Goal: Navigation & Orientation: Find specific page/section

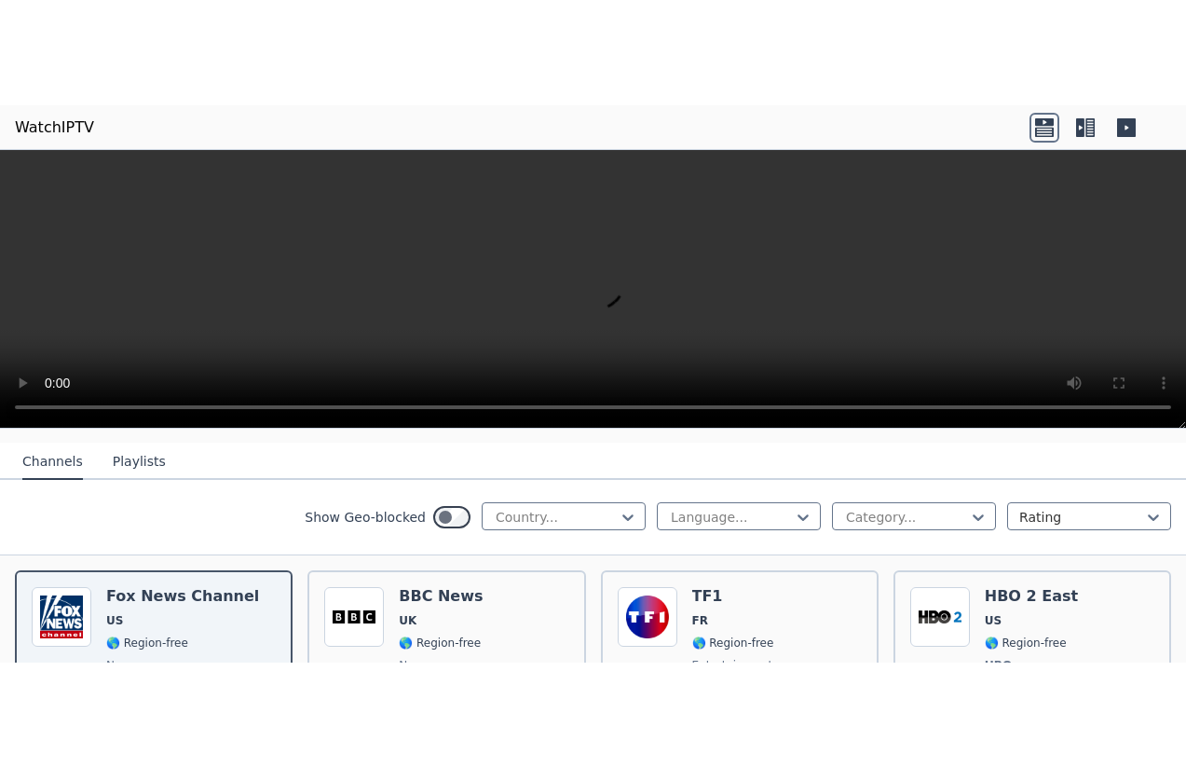
scroll to position [186, 0]
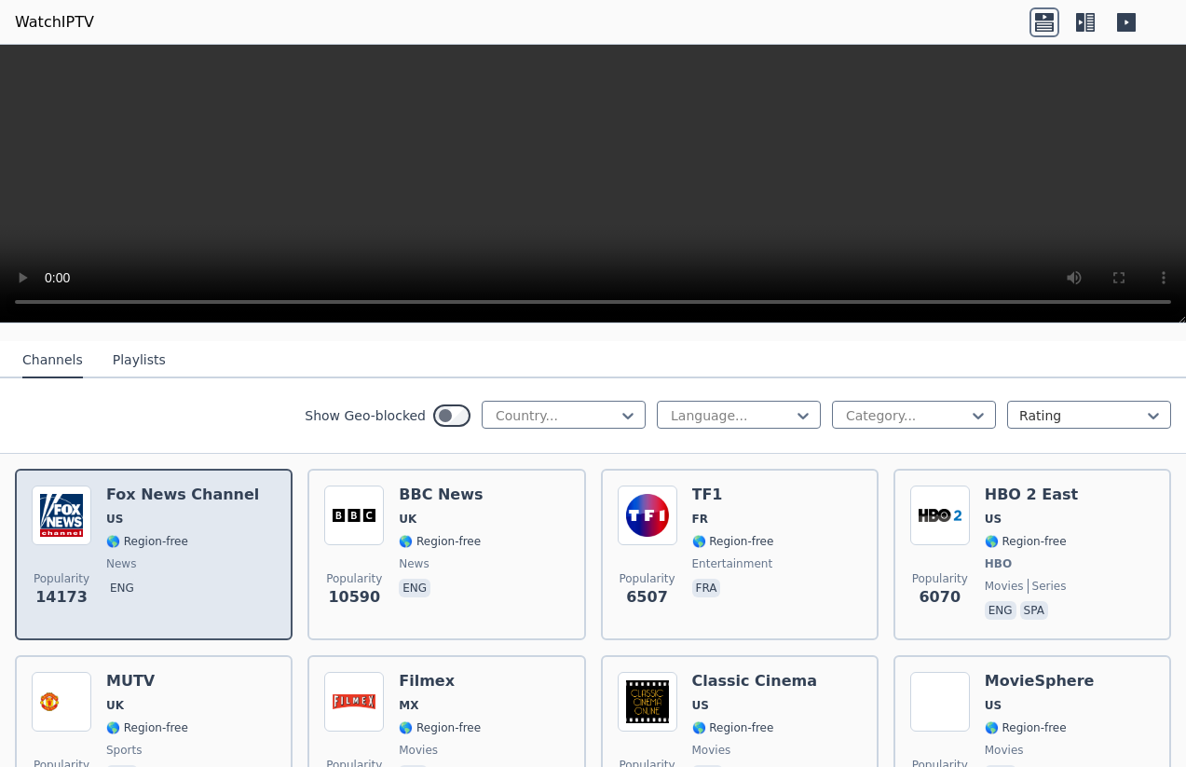
click at [125, 511] on span "US" at bounding box center [182, 518] width 153 height 15
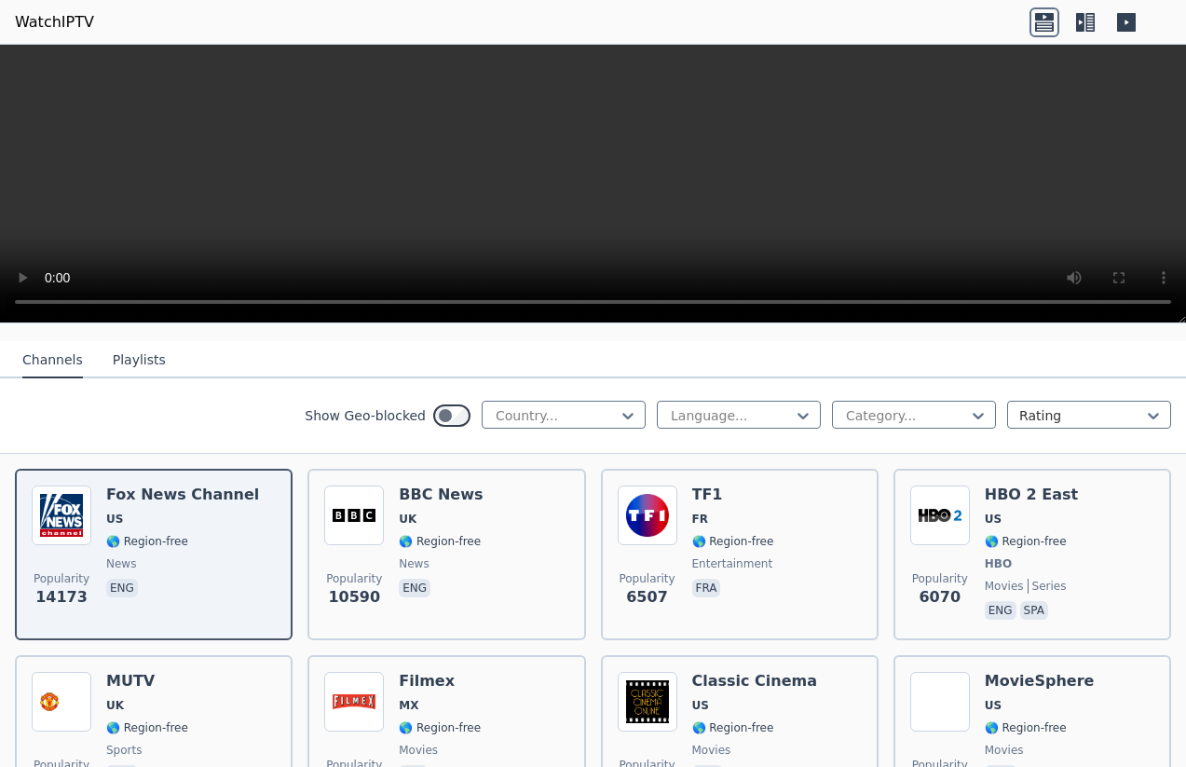
click at [117, 344] on button "Playlists" at bounding box center [139, 360] width 53 height 35
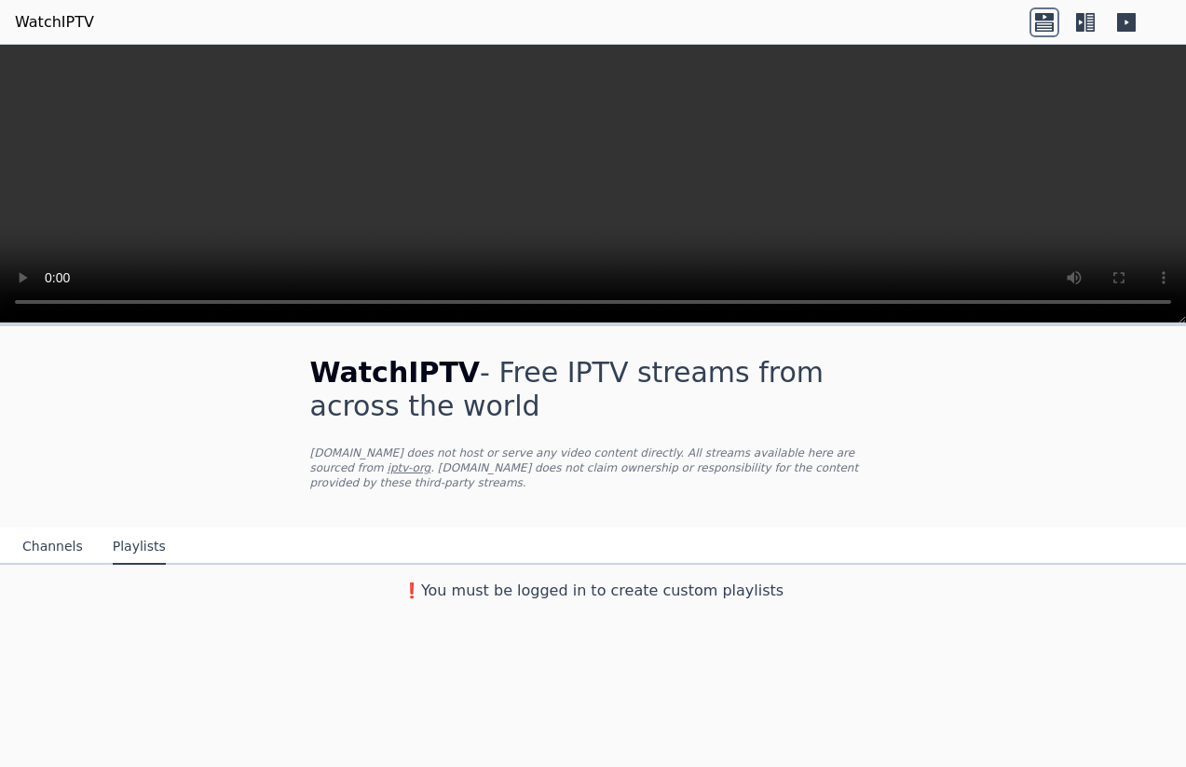
click at [1128, 22] on icon at bounding box center [1127, 22] width 30 height 30
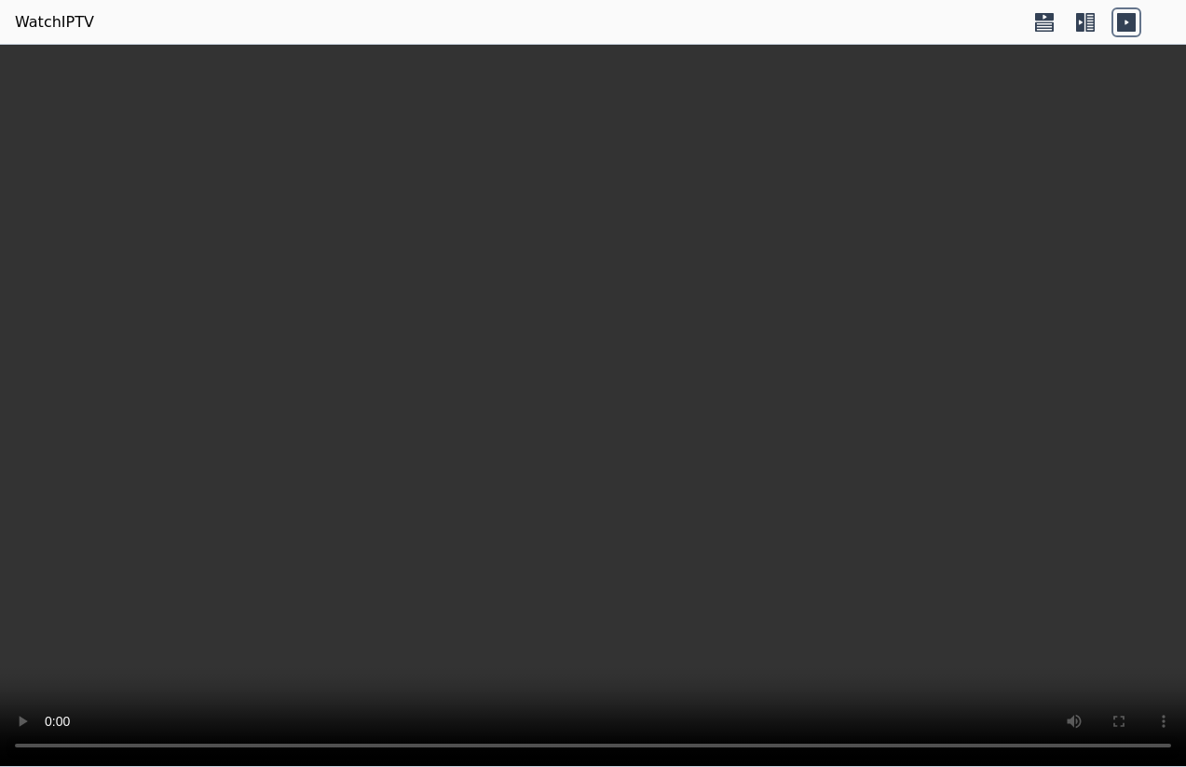
click at [1080, 22] on icon at bounding box center [1086, 22] width 30 height 30
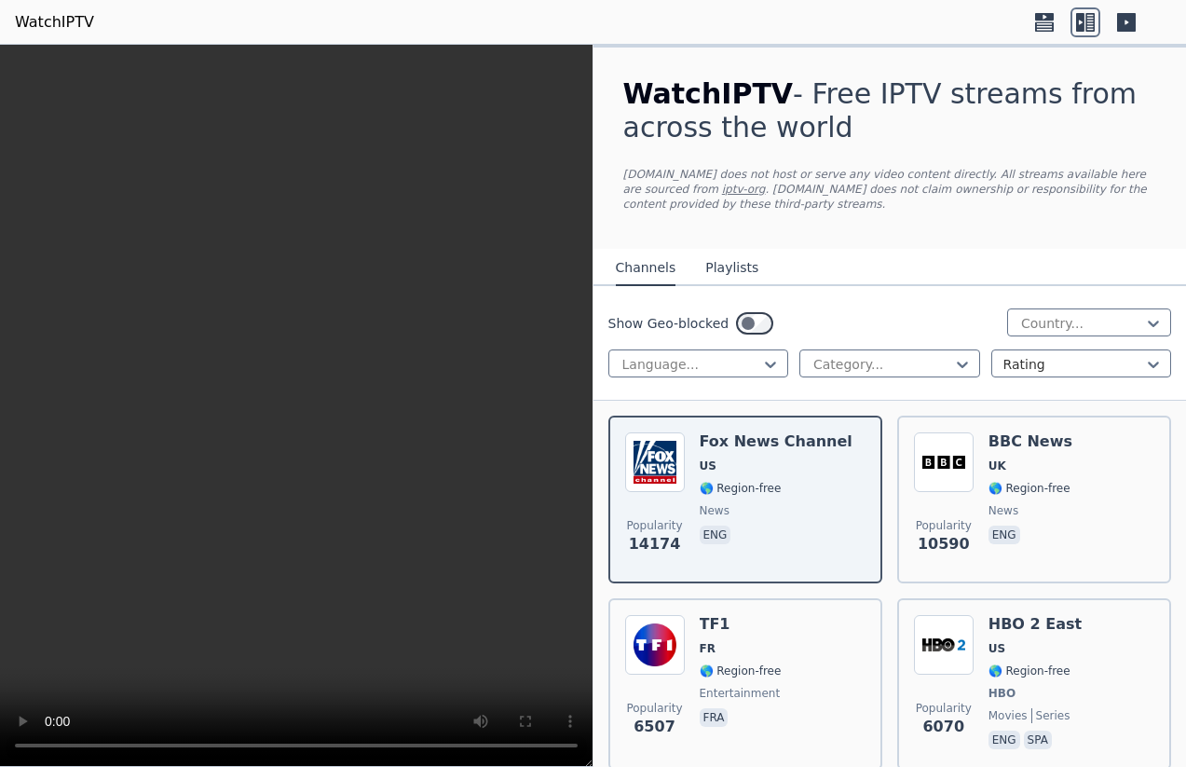
click at [1066, 20] on div at bounding box center [1086, 22] width 112 height 30
click at [1050, 25] on icon at bounding box center [1044, 25] width 19 height 9
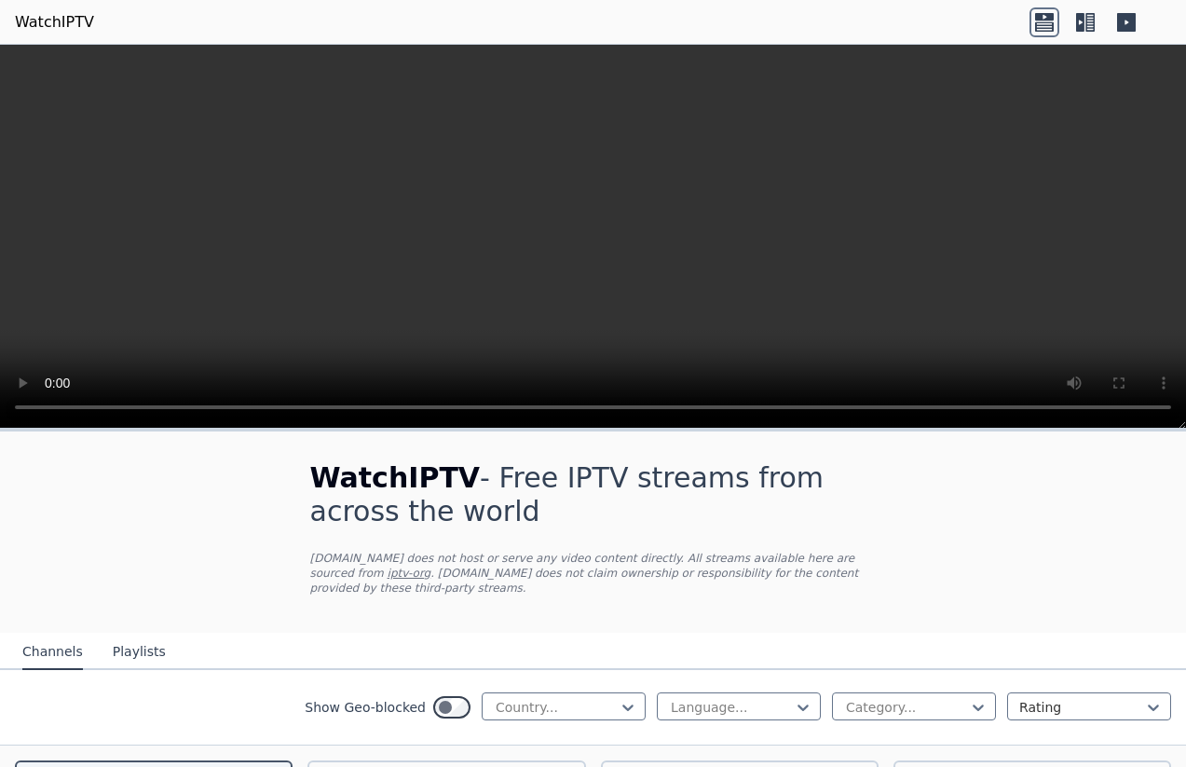
click at [71, 13] on link "WatchIPTV" at bounding box center [54, 22] width 79 height 22
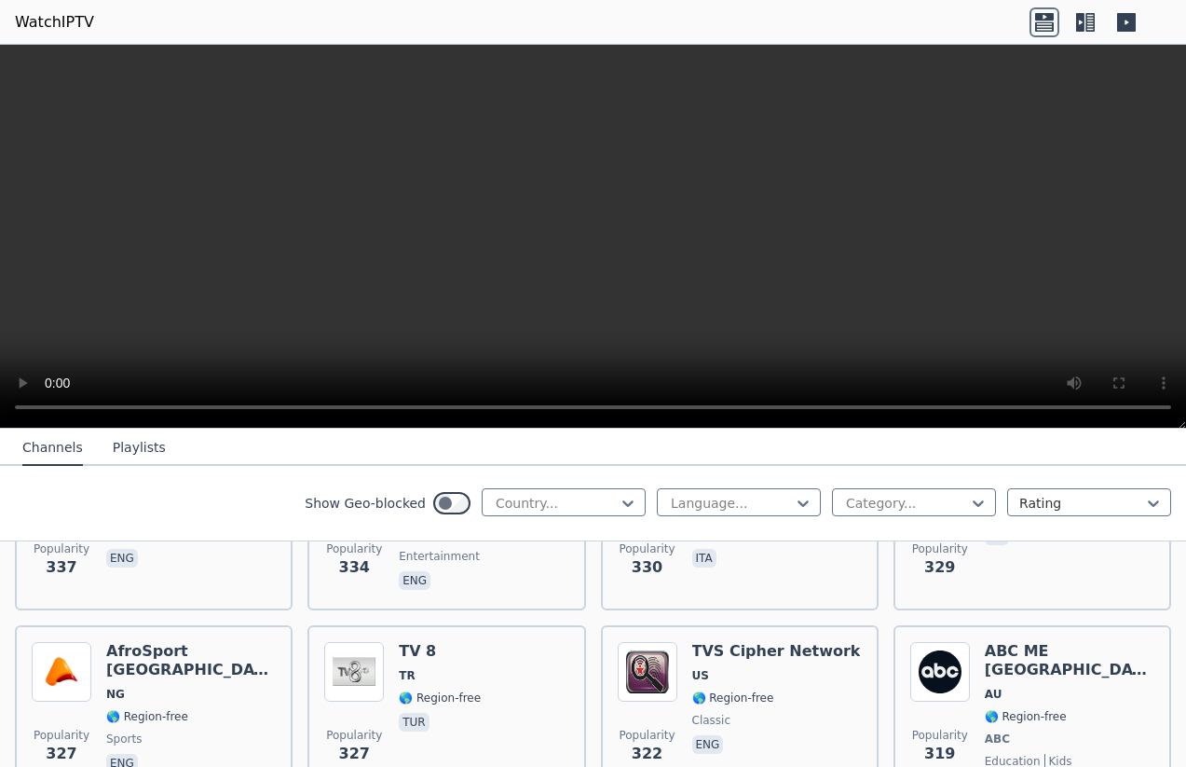
scroll to position [11743, 0]
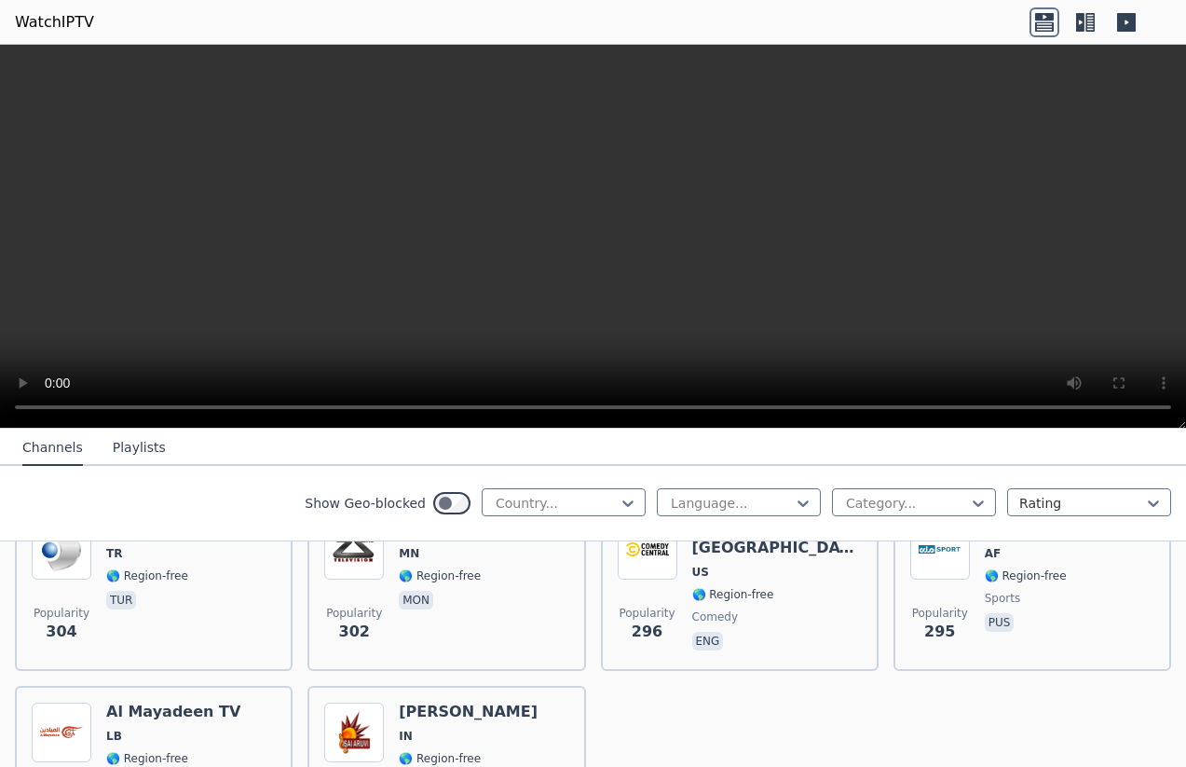
drag, startPoint x: 395, startPoint y: 727, endPoint x: 839, endPoint y: 741, distance: 444.6
click at [1091, 20] on icon at bounding box center [1089, 22] width 9 height 19
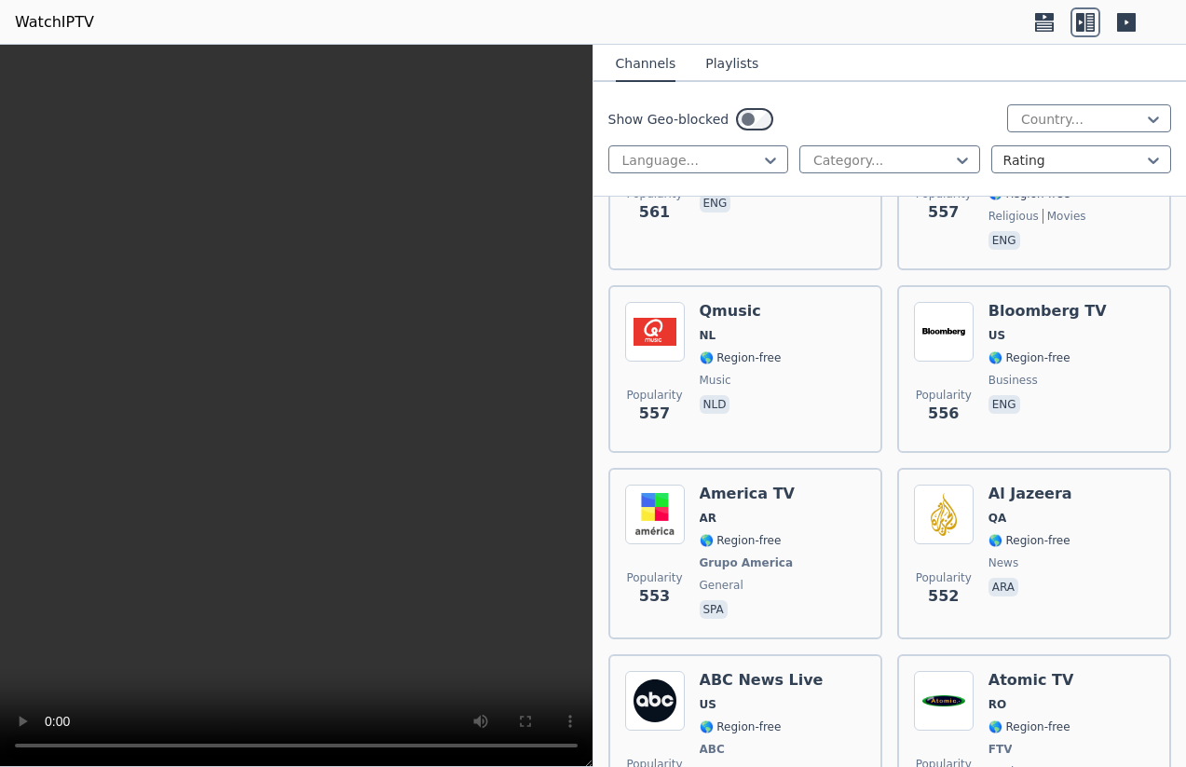
click at [711, 60] on button "Playlists" at bounding box center [731, 64] width 53 height 35
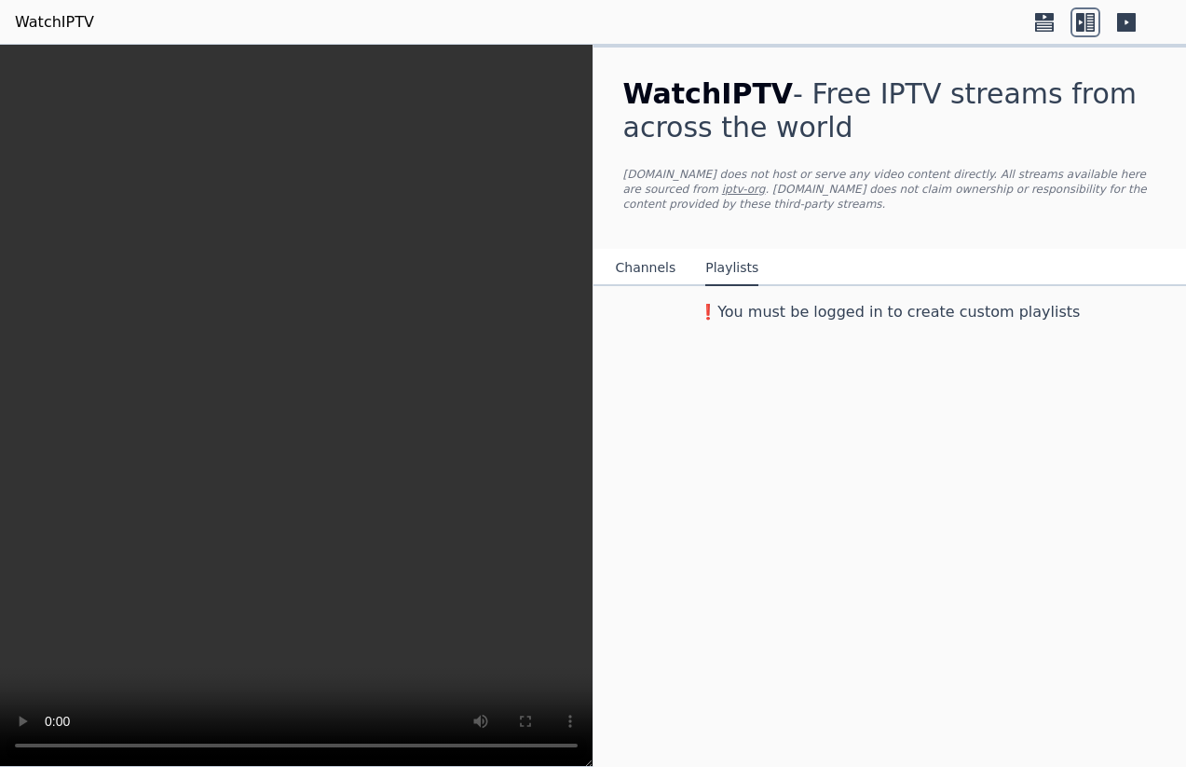
scroll to position [0, 0]
click at [640, 172] on p "[DOMAIN_NAME] does not host or serve any video content directly. All streams av…" at bounding box center [890, 189] width 534 height 45
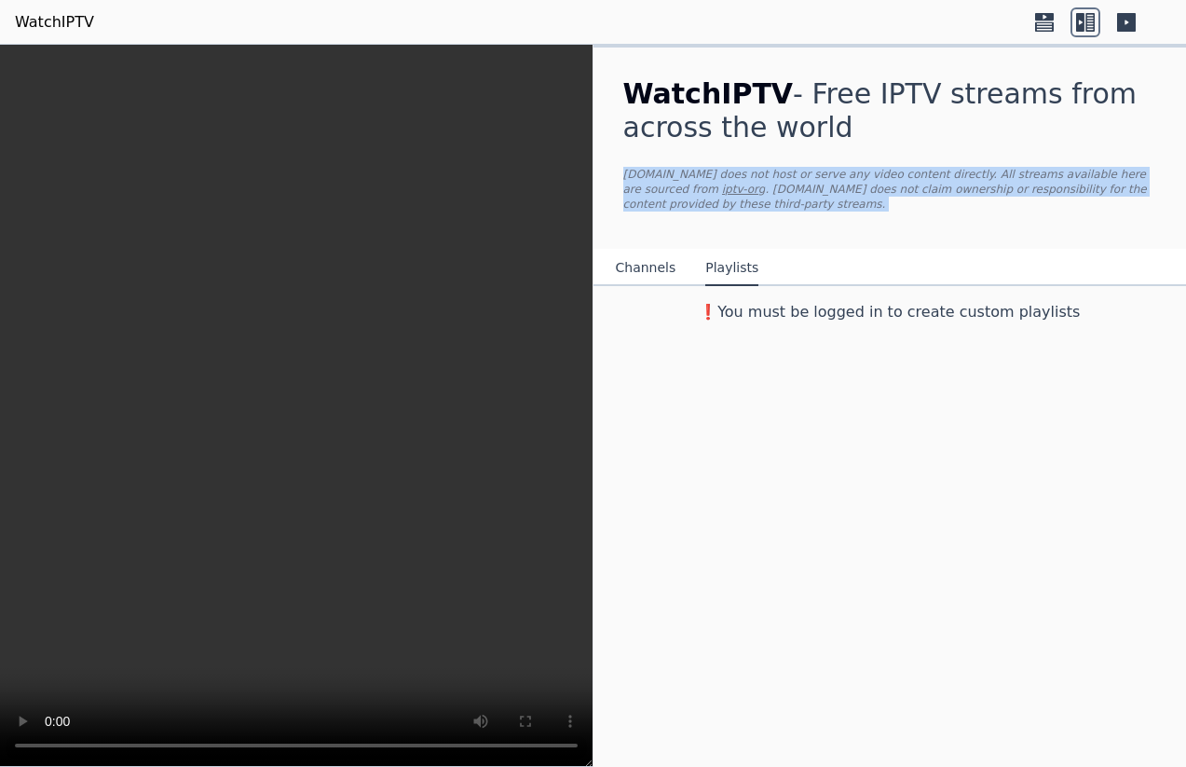
click at [640, 172] on p "[DOMAIN_NAME] does not host or serve any video content directly. All streams av…" at bounding box center [890, 189] width 534 height 45
click at [722, 193] on link "iptv-org" at bounding box center [744, 189] width 44 height 13
click at [76, 28] on link "WatchIPTV" at bounding box center [54, 22] width 79 height 22
click at [72, 25] on link "WatchIPTV" at bounding box center [54, 22] width 79 height 22
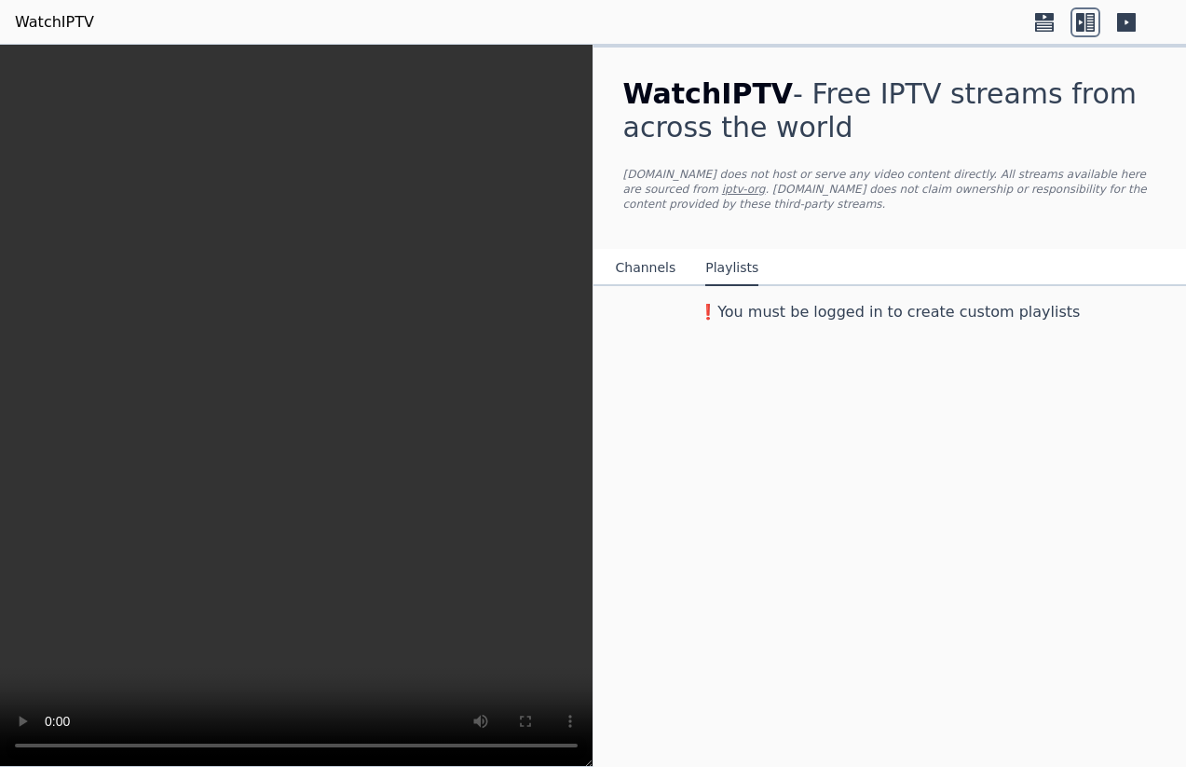
click at [1040, 32] on icon at bounding box center [1045, 22] width 30 height 30
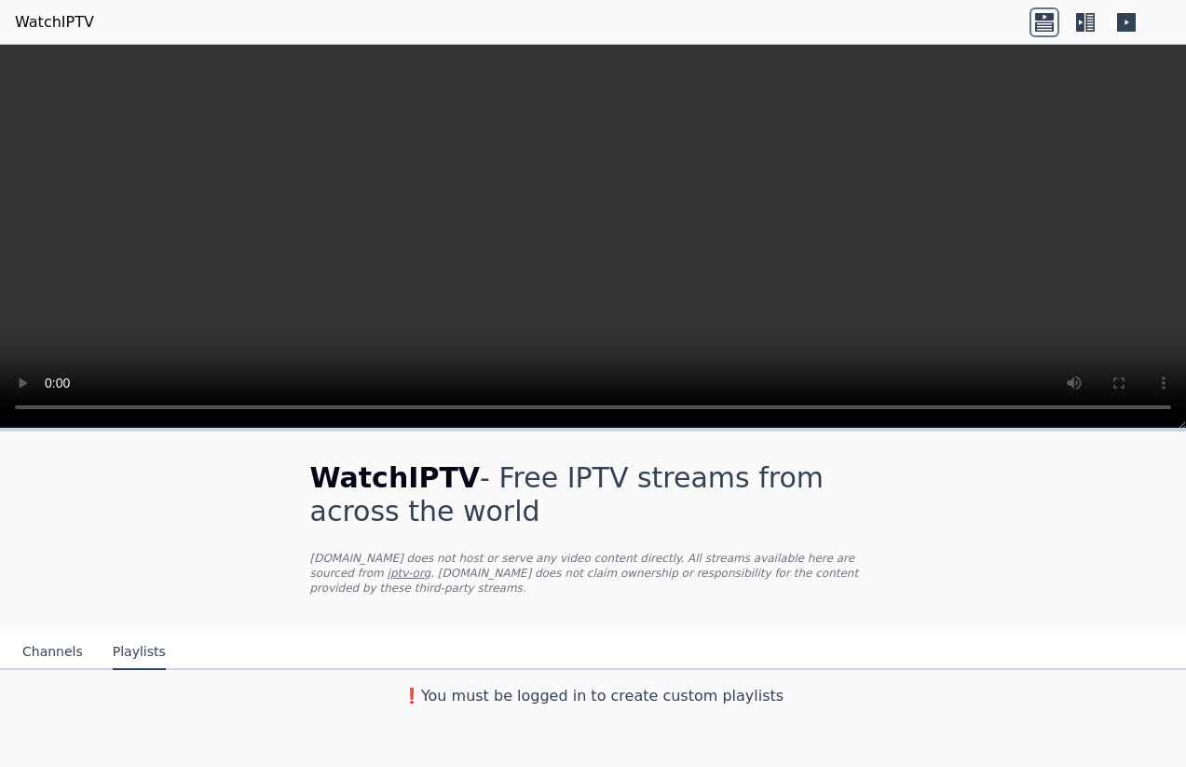
click at [405, 556] on h3 "❗️You must be logged in to create custom playlists" at bounding box center [593, 696] width 626 height 22
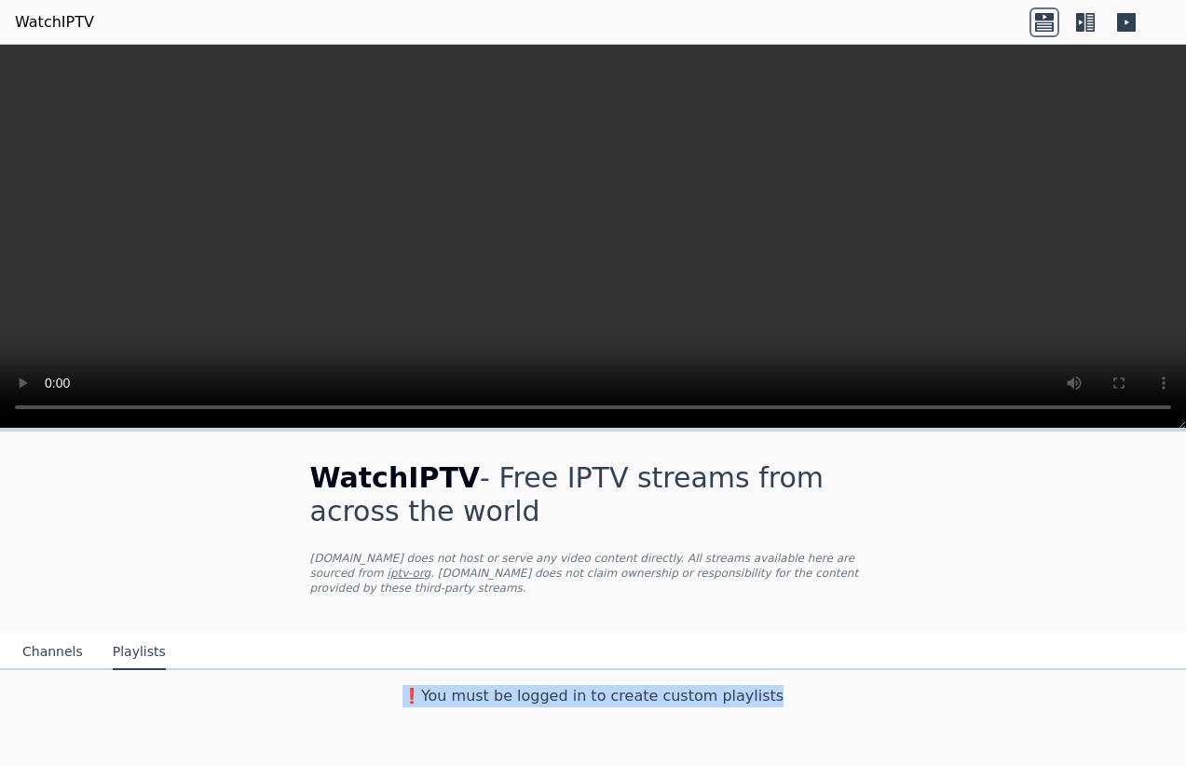
drag, startPoint x: 427, startPoint y: 681, endPoint x: 1023, endPoint y: 742, distance: 599.3
click at [1023, 556] on div "WatchIPTV - Free IPTV streams from across the world [DOMAIN_NAME] does not host…" at bounding box center [593, 598] width 1186 height 339
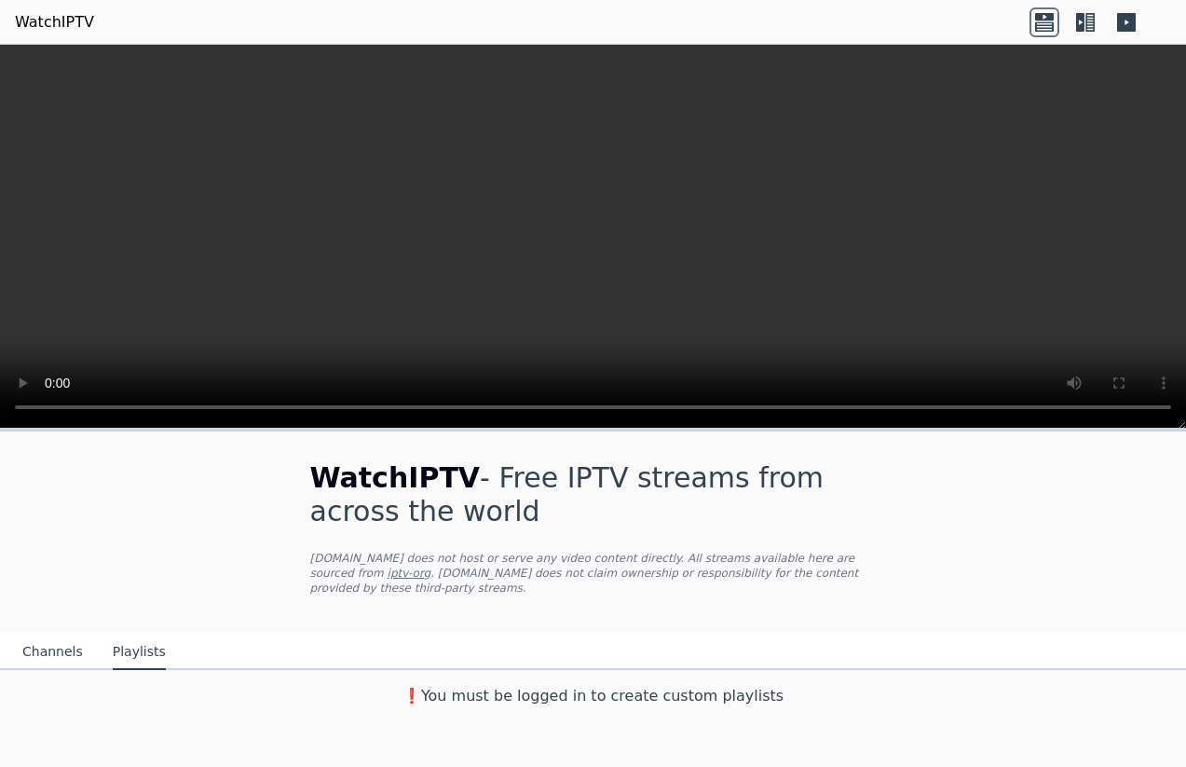
click at [840, 556] on nav "Channels Playlists" at bounding box center [593, 651] width 1186 height 37
click at [942, 556] on div "WatchIPTV - Free IPTV streams from across the world [DOMAIN_NAME] does not host…" at bounding box center [593, 406] width 1186 height 722
click at [1122, 26] on icon at bounding box center [1126, 22] width 19 height 19
